Goal: Find specific page/section: Find specific page/section

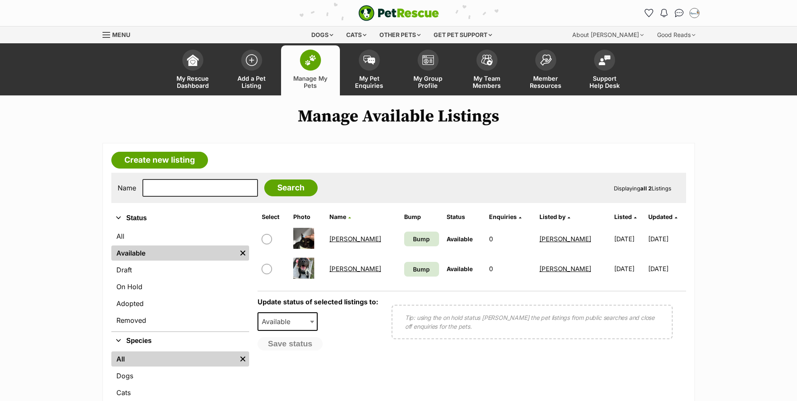
click at [342, 239] on link "[PERSON_NAME]" at bounding box center [356, 239] width 52 height 8
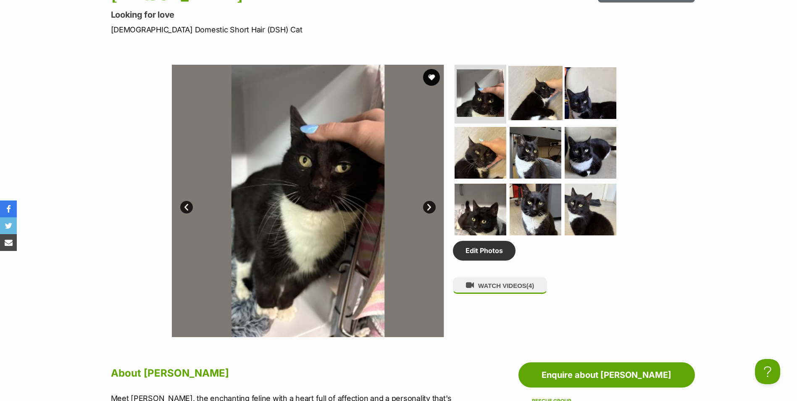
click at [532, 86] on img at bounding box center [536, 93] width 54 height 54
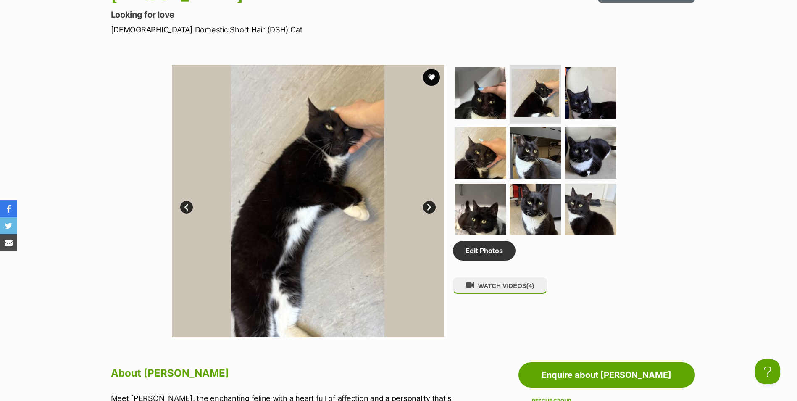
click at [337, 174] on img at bounding box center [308, 201] width 272 height 272
click at [586, 147] on img at bounding box center [591, 152] width 54 height 54
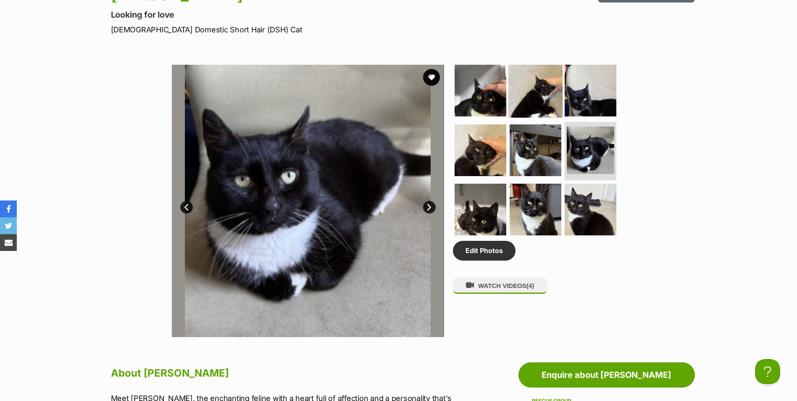
click at [542, 92] on img at bounding box center [536, 90] width 54 height 54
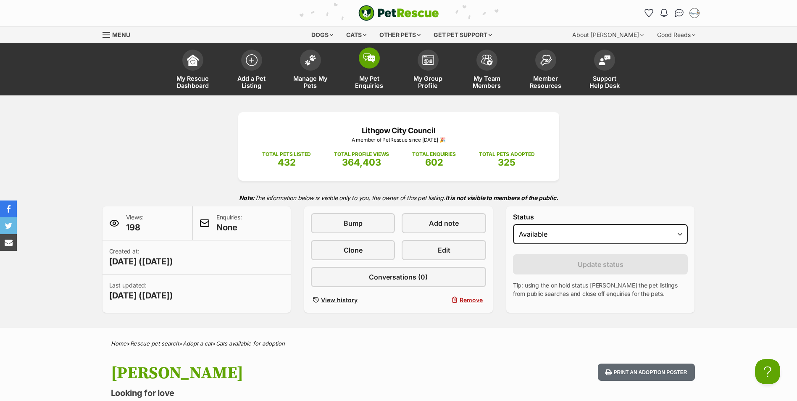
click at [375, 63] on span at bounding box center [369, 58] width 21 height 21
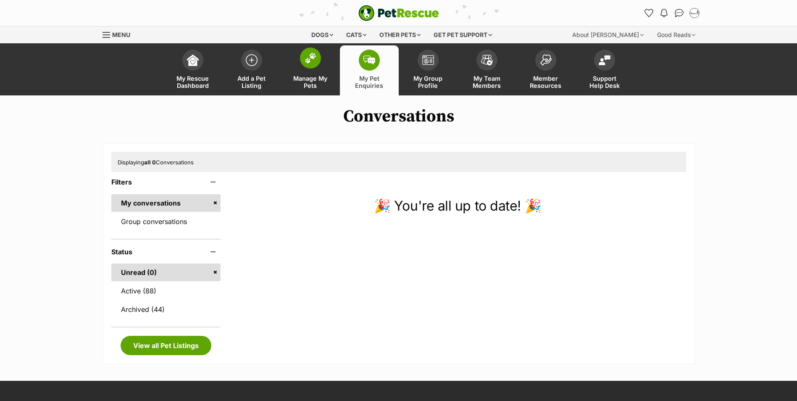
click at [312, 78] on span "Manage My Pets" at bounding box center [311, 82] width 38 height 14
